Goal: Navigation & Orientation: Find specific page/section

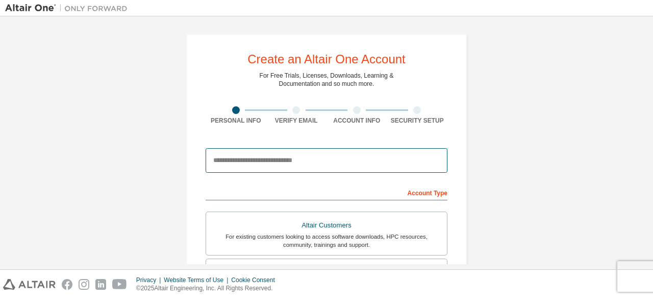
click at [242, 171] on input "email" at bounding box center [327, 160] width 242 height 24
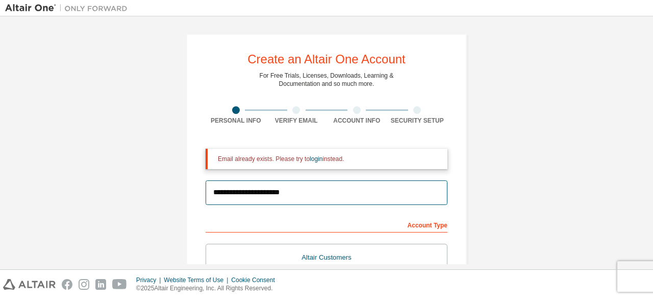
type input "**********"
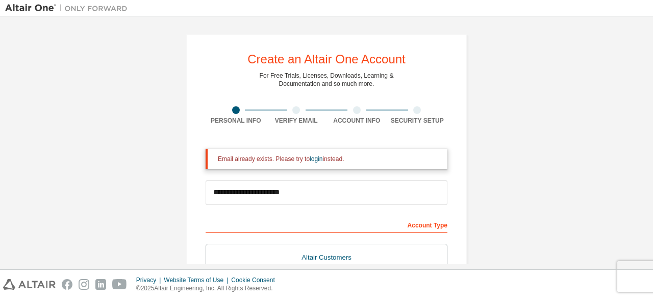
click at [37, 10] on img at bounding box center [69, 8] width 128 height 10
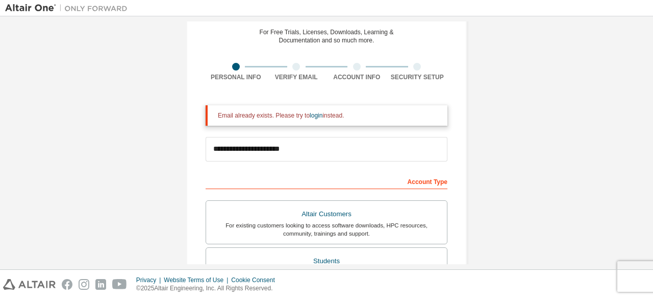
scroll to position [46, 0]
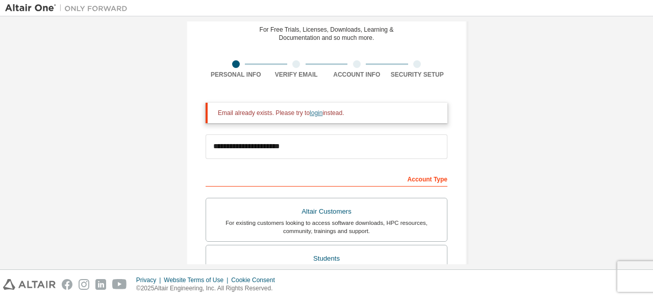
click at [313, 114] on link "login" at bounding box center [316, 112] width 13 height 7
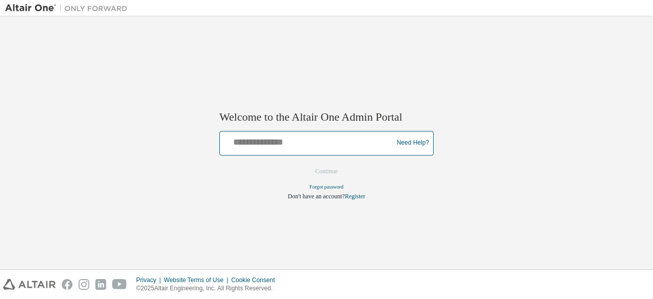
click at [258, 142] on input "text" at bounding box center [308, 140] width 168 height 15
type input "**********"
click at [305, 163] on button "Continue" at bounding box center [327, 170] width 44 height 15
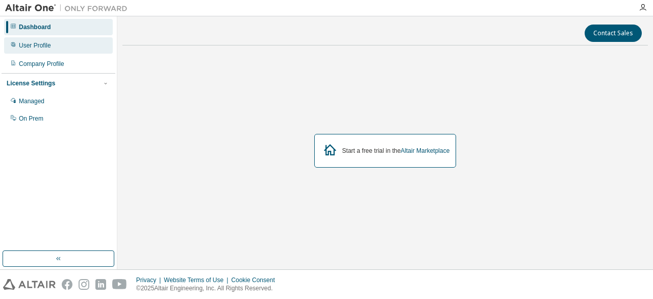
click at [40, 45] on div "User Profile" at bounding box center [35, 45] width 32 height 8
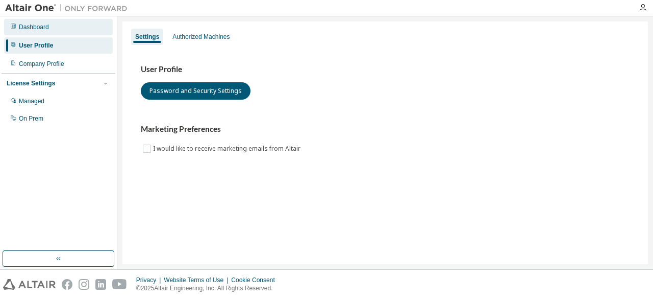
click at [23, 28] on div "Dashboard" at bounding box center [34, 27] width 30 height 8
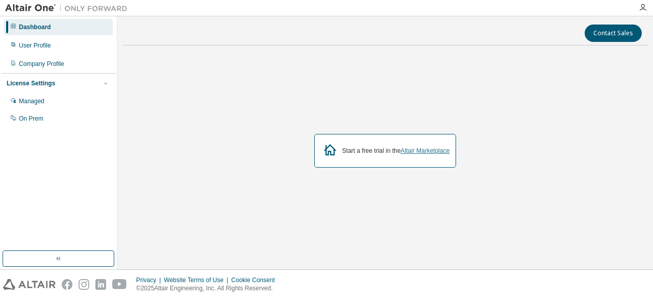
click at [416, 149] on link "Altair Marketplace" at bounding box center [425, 150] width 49 height 7
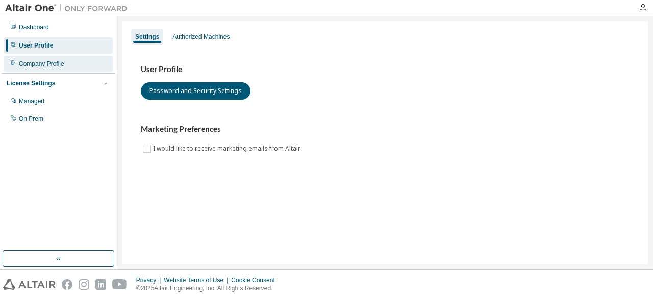
click at [64, 62] on div "Company Profile" at bounding box center [58, 64] width 109 height 16
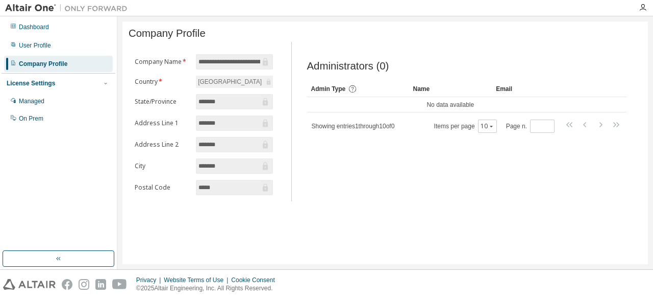
scroll to position [0, 13]
click at [37, 101] on div "Managed" at bounding box center [32, 101] width 26 height 8
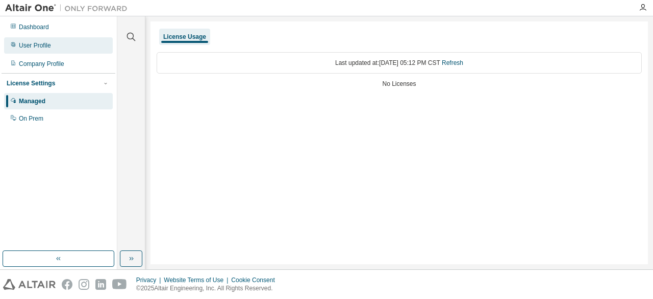
click at [36, 45] on div "User Profile" at bounding box center [35, 45] width 32 height 8
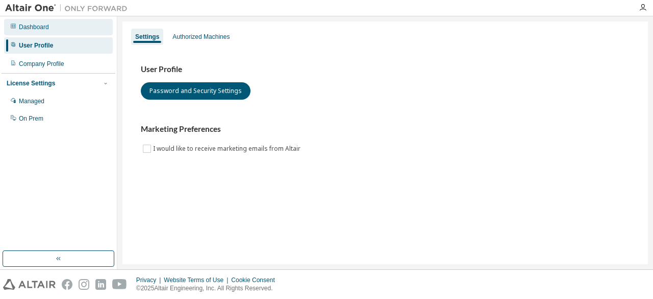
click at [20, 27] on div "Dashboard" at bounding box center [34, 27] width 30 height 8
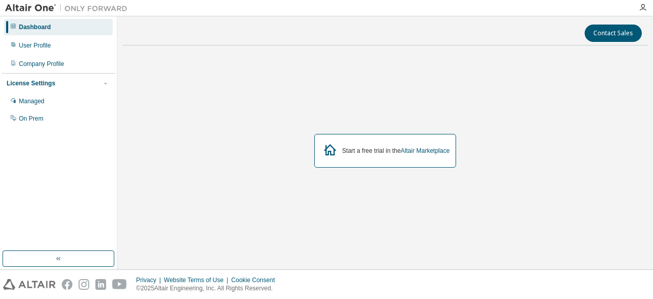
click at [401, 154] on div "Start a free trial in the Altair Marketplace" at bounding box center [385, 151] width 142 height 34
click at [365, 149] on div "Start a free trial in the Altair Marketplace" at bounding box center [396, 150] width 108 height 8
click at [638, 12] on div at bounding box center [643, 8] width 20 height 8
click at [416, 153] on link "Altair Marketplace" at bounding box center [425, 150] width 49 height 7
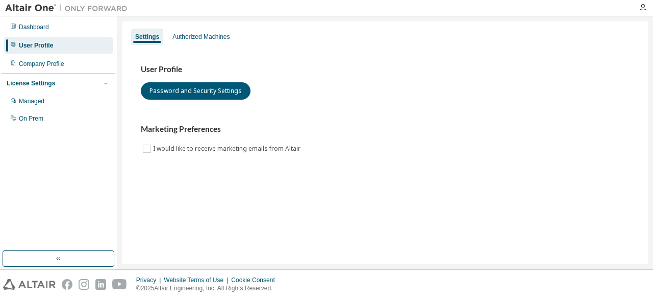
click at [45, 43] on div "User Profile" at bounding box center [36, 45] width 34 height 8
click at [13, 26] on icon at bounding box center [13, 25] width 5 height 5
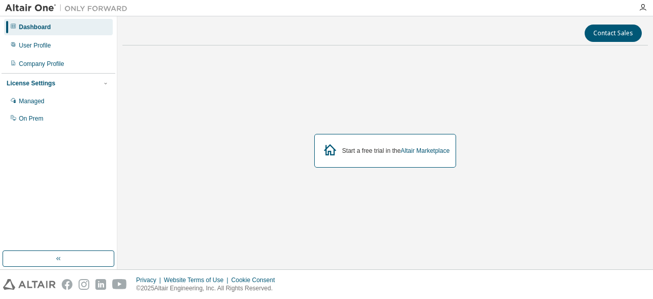
click at [14, 7] on img at bounding box center [69, 8] width 128 height 10
click at [647, 19] on div "Contact Sales Start a free trial in the Altair Marketplace" at bounding box center [385, 142] width 536 height 253
click at [646, 9] on icon "button" at bounding box center [643, 8] width 8 height 8
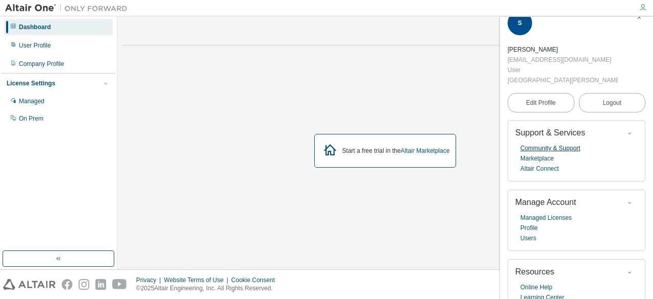
scroll to position [22, 0]
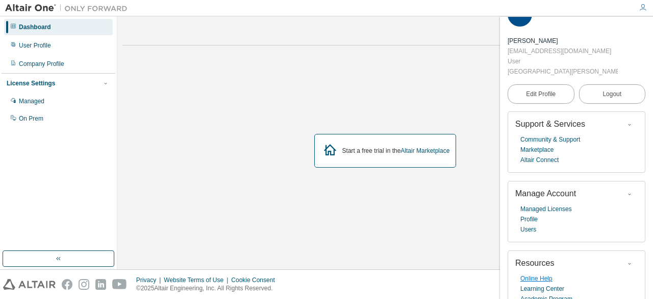
click at [531, 273] on link "Online Help" at bounding box center [537, 278] width 32 height 10
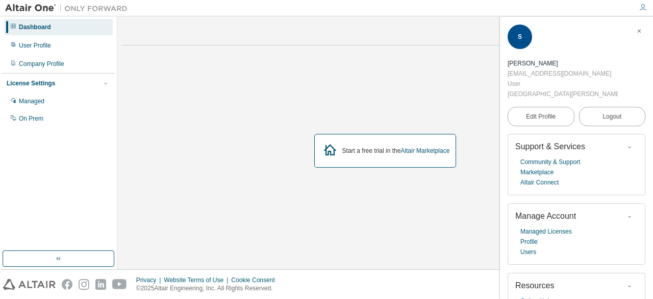
click at [637, 31] on icon "button" at bounding box center [639, 31] width 6 height 6
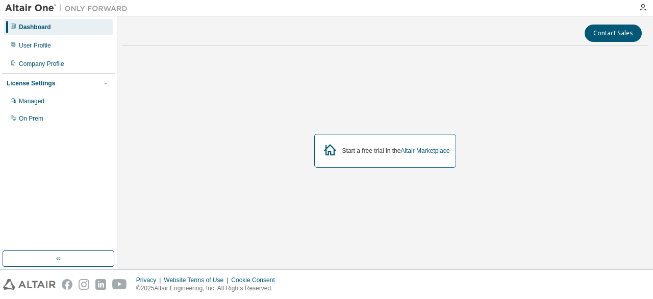
click at [643, 13] on div at bounding box center [643, 7] width 20 height 15
click at [643, 10] on icon "button" at bounding box center [643, 8] width 8 height 8
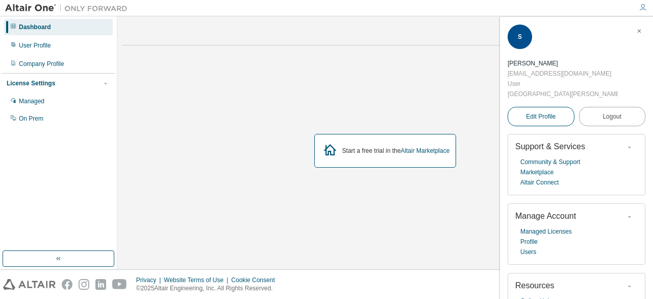
click at [551, 112] on span "Edit Profile" at bounding box center [541, 116] width 30 height 8
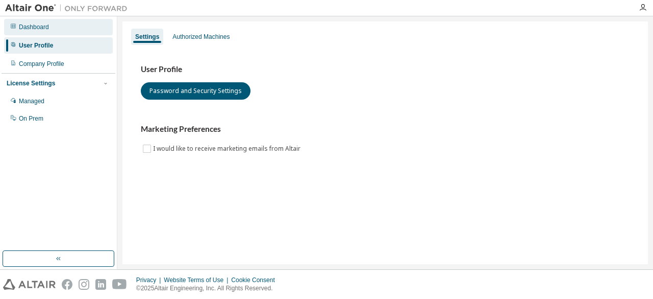
click at [21, 26] on div "Dashboard" at bounding box center [34, 27] width 30 height 8
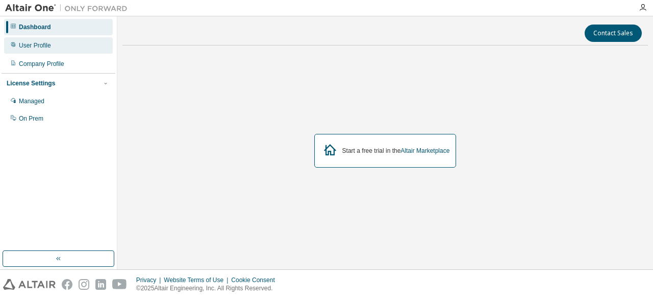
click at [27, 48] on div "User Profile" at bounding box center [35, 45] width 32 height 8
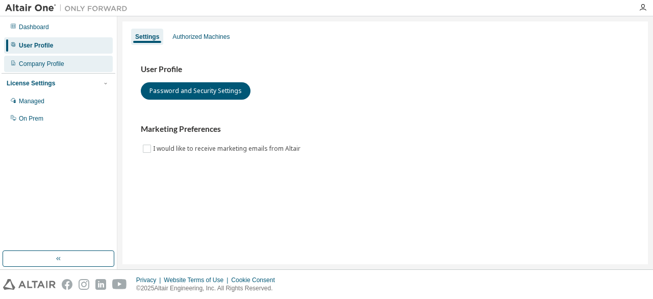
click at [37, 62] on div "Company Profile" at bounding box center [41, 64] width 45 height 8
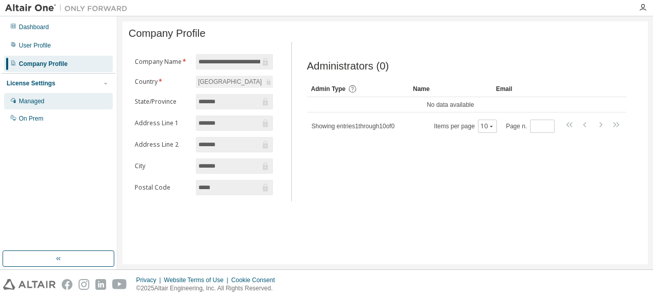
click at [50, 99] on div "Managed" at bounding box center [58, 101] width 109 height 16
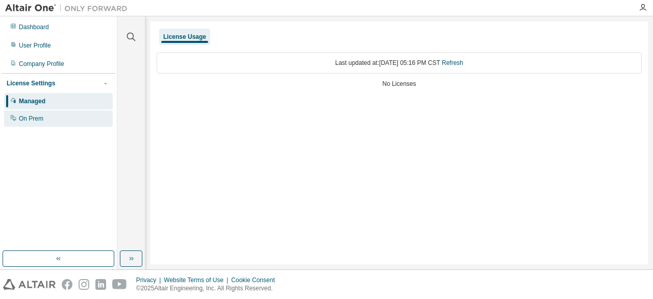
click at [44, 117] on div "On Prem" at bounding box center [58, 118] width 109 height 16
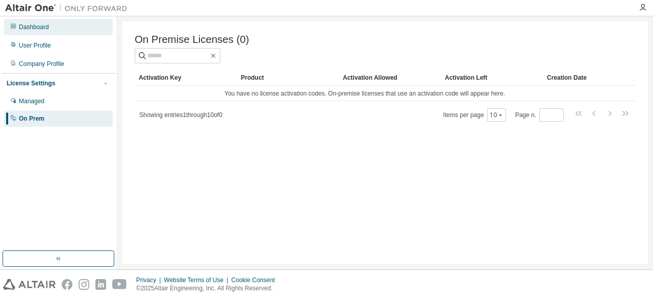
click at [8, 31] on div "Dashboard" at bounding box center [58, 27] width 109 height 16
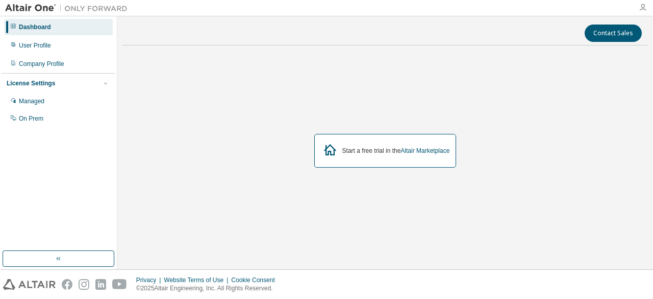
click at [645, 5] on icon "button" at bounding box center [643, 8] width 8 height 8
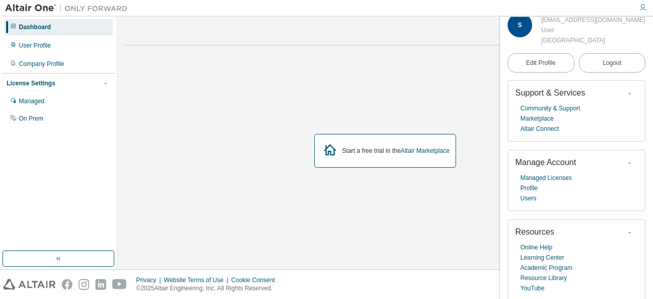
scroll to position [22, 0]
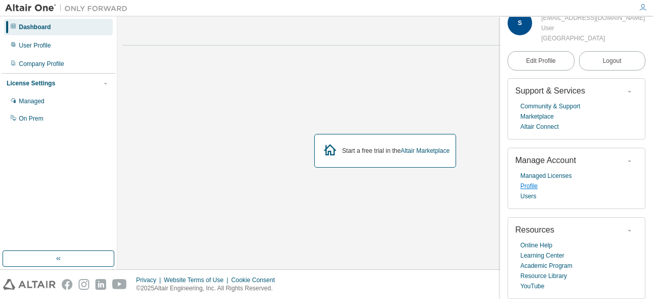
click at [521, 188] on link "Profile" at bounding box center [529, 186] width 17 height 10
click at [18, 10] on img at bounding box center [69, 8] width 128 height 10
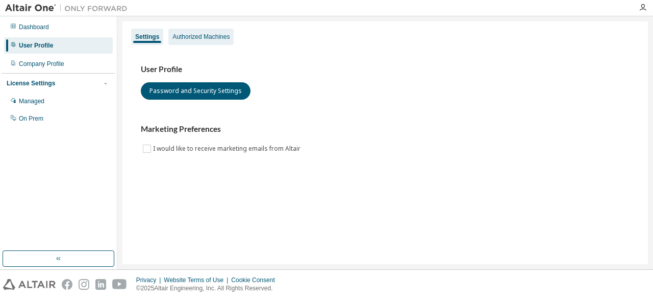
click at [201, 37] on div "Authorized Machines" at bounding box center [200, 37] width 57 height 8
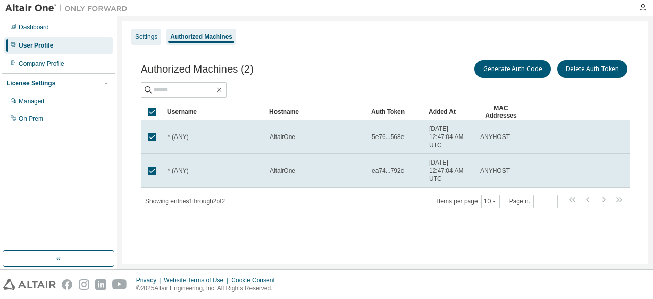
click at [137, 43] on div "Settings" at bounding box center [146, 37] width 30 height 16
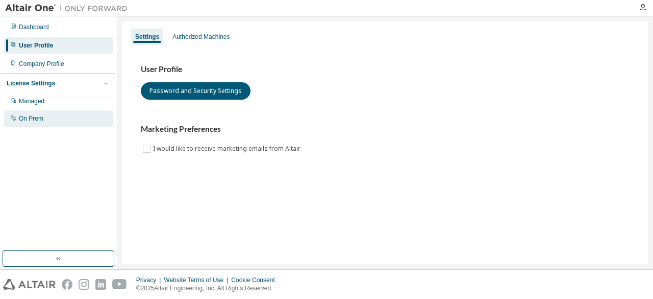
click at [21, 117] on div "On Prem" at bounding box center [31, 118] width 24 height 8
